Goal: Find specific page/section: Find specific page/section

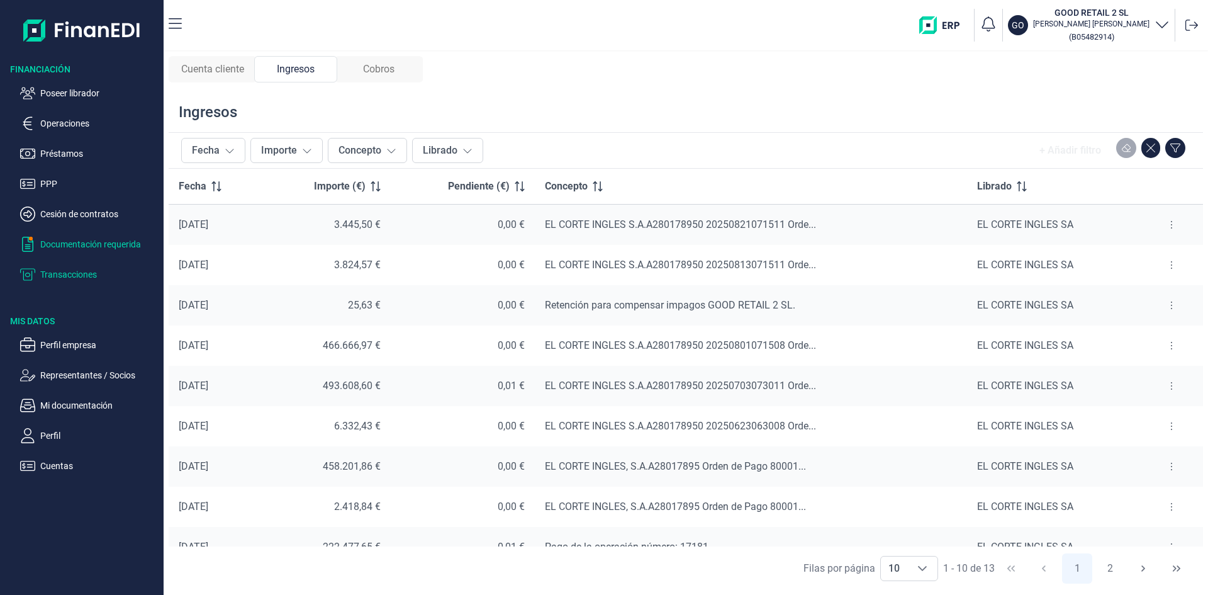
click at [89, 242] on p "Documentación requerida" at bounding box center [99, 244] width 118 height 15
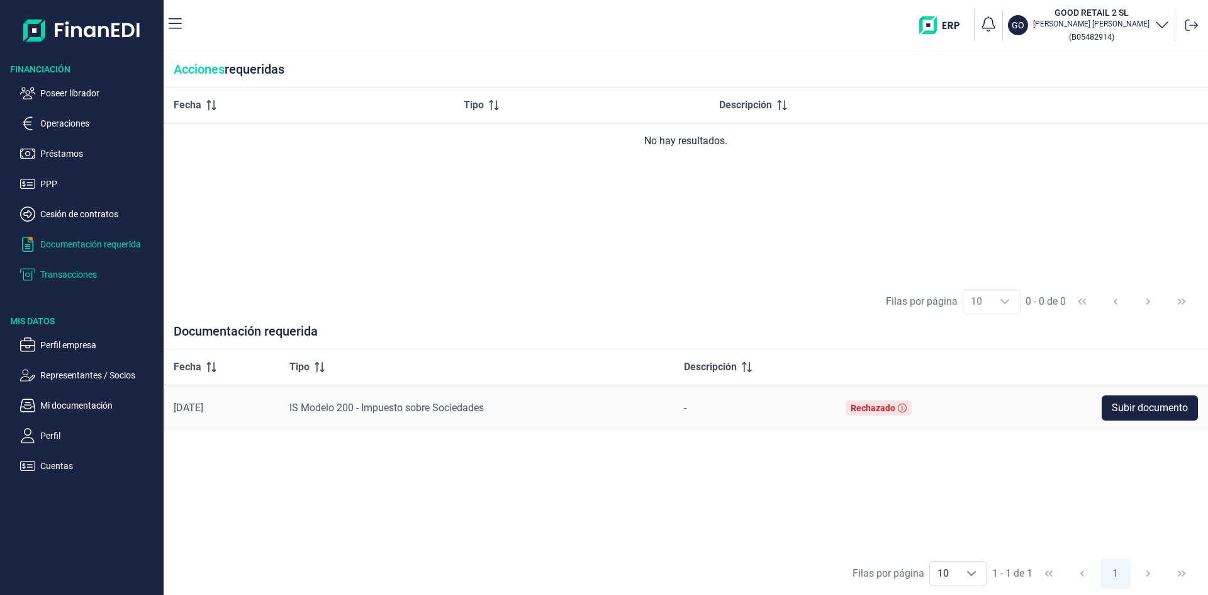
click at [84, 276] on p "Transacciones" at bounding box center [99, 274] width 118 height 15
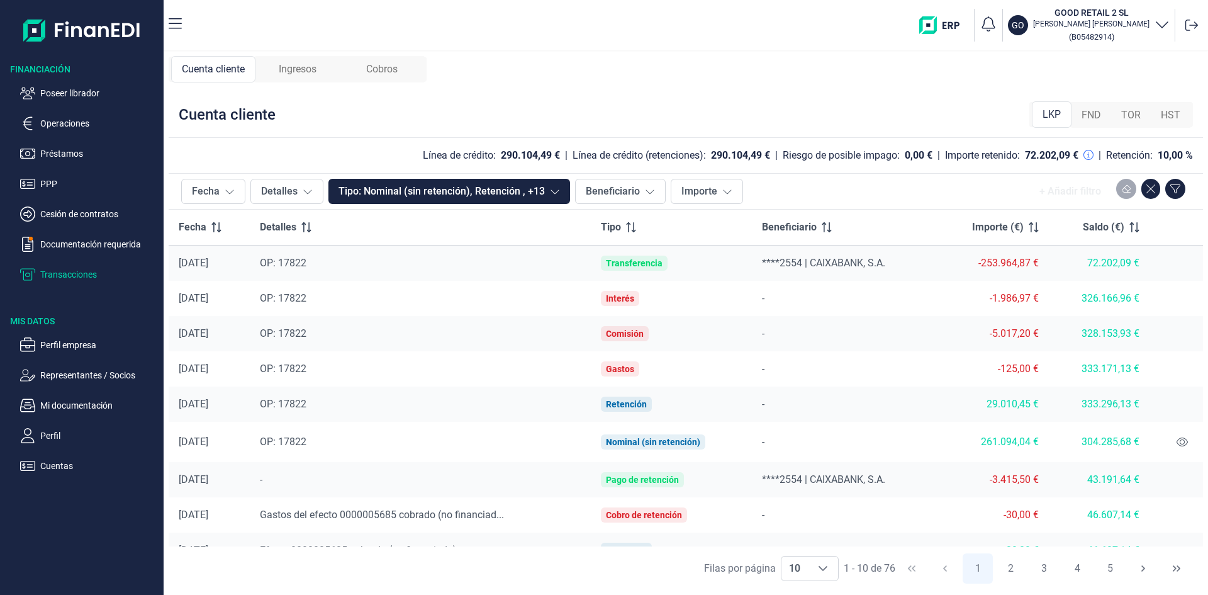
click at [301, 72] on span "Ingresos" at bounding box center [298, 69] width 38 height 15
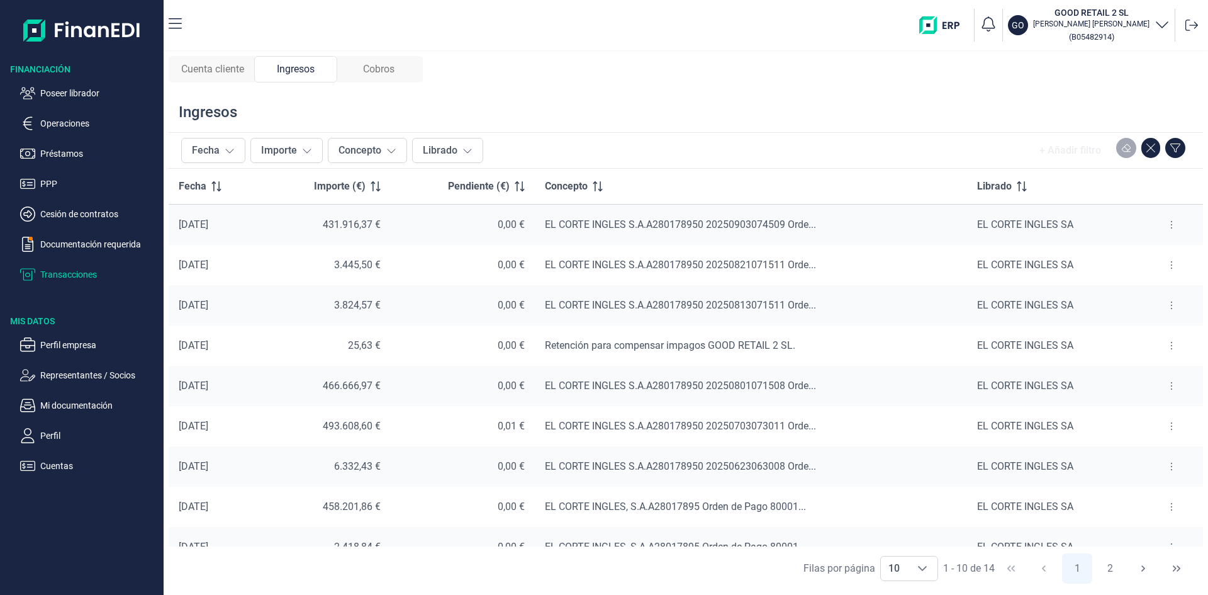
click at [1165, 226] on button at bounding box center [1172, 225] width 23 height 20
click at [1156, 256] on span "Ver cobros" at bounding box center [1148, 256] width 42 height 13
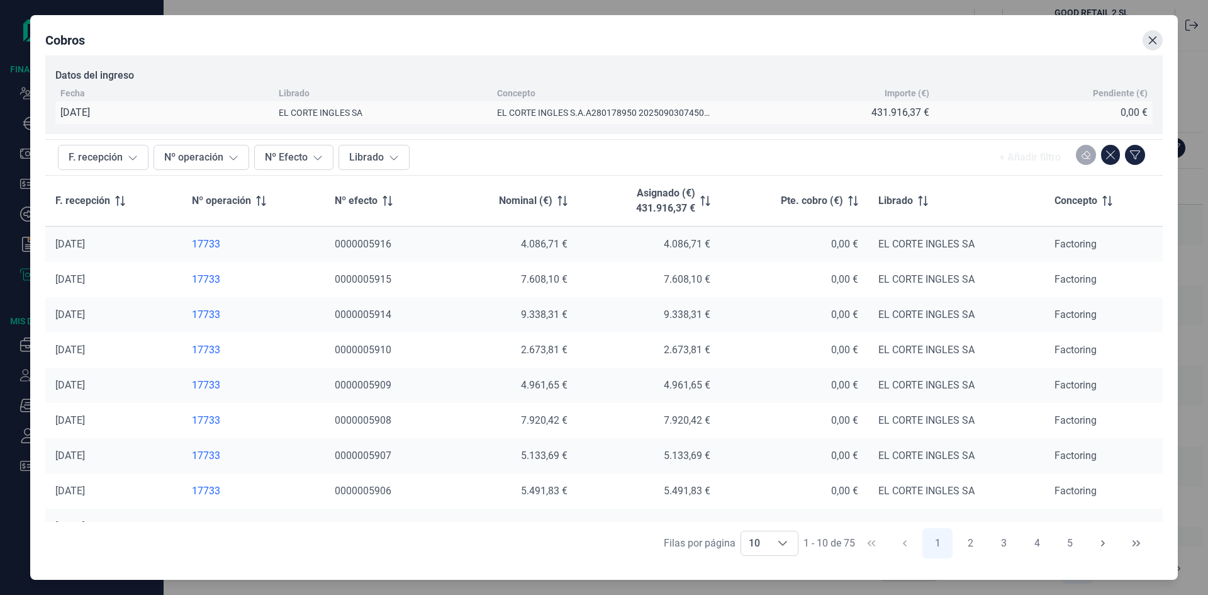
click at [1161, 43] on button "Close" at bounding box center [1153, 40] width 20 height 20
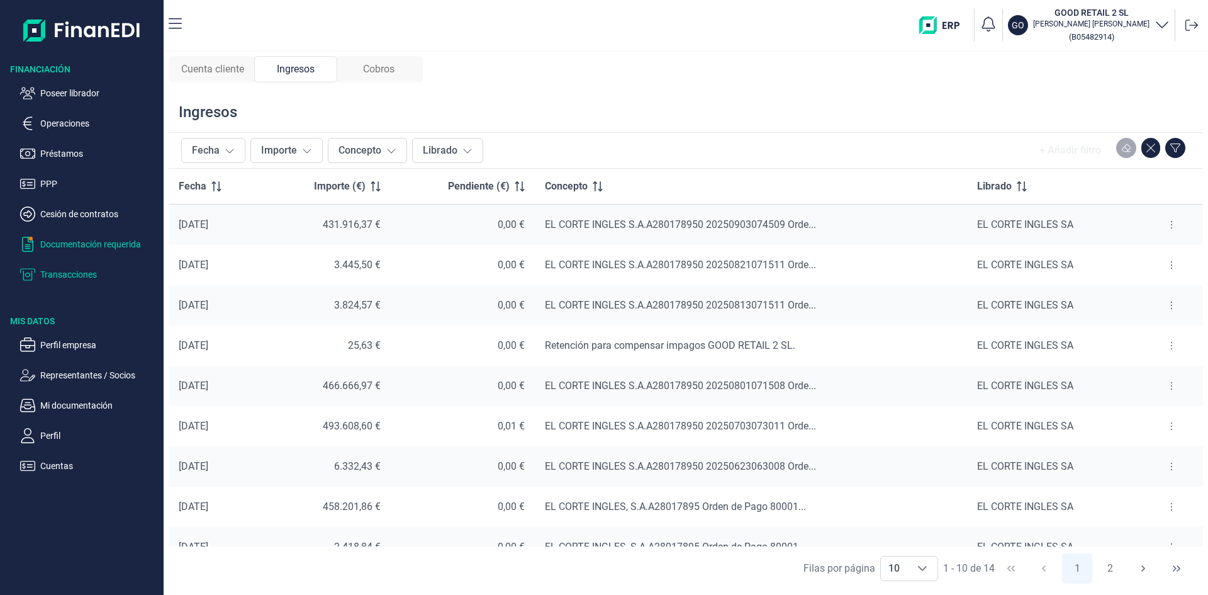
click at [94, 240] on p "Documentación requerida" at bounding box center [99, 244] width 118 height 15
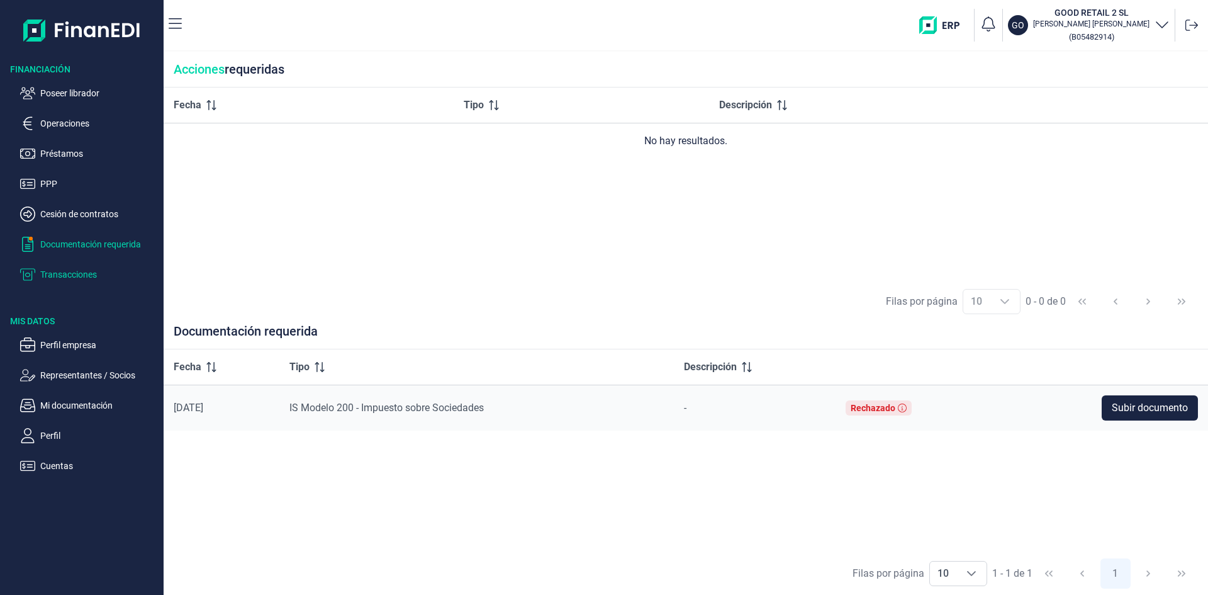
click at [82, 272] on p "Transacciones" at bounding box center [99, 274] width 118 height 15
